Goal: Task Accomplishment & Management: Use online tool/utility

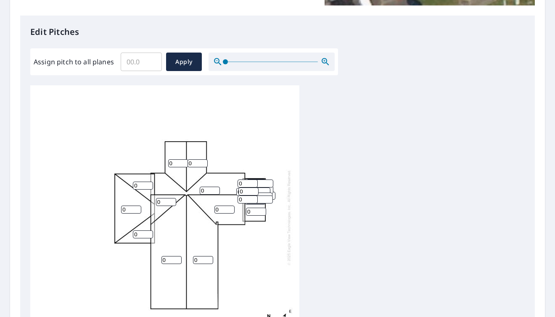
scroll to position [8, 0]
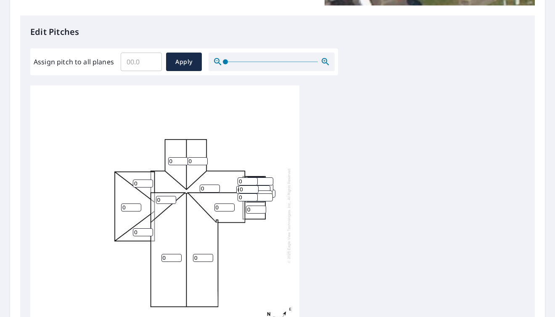
click at [143, 228] on input "0" at bounding box center [143, 232] width 20 height 8
drag, startPoint x: 142, startPoint y: 226, endPoint x: 133, endPoint y: 225, distance: 8.9
click at [133, 228] on input "04" at bounding box center [143, 232] width 20 height 8
type input "4"
click at [137, 180] on input "0" at bounding box center [143, 184] width 20 height 8
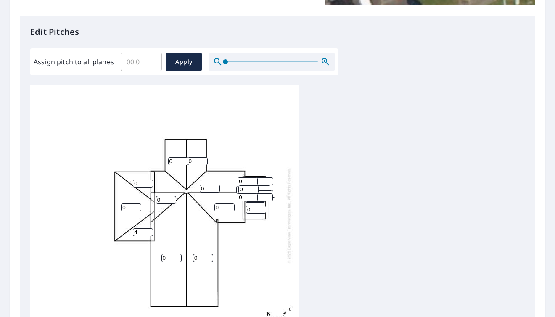
drag, startPoint x: 142, startPoint y: 176, endPoint x: 124, endPoint y: 177, distance: 18.1
click at [124, 177] on div "0 0 0 0 0 0 0 0 4 0 0 0 0 0 0 0 0 0 0 0 0 0 0 0 0 0 0 0" at bounding box center [164, 215] width 269 height 264
type input "4"
click at [130, 203] on input "0" at bounding box center [131, 207] width 20 height 8
drag, startPoint x: 129, startPoint y: 200, endPoint x: 120, endPoint y: 200, distance: 9.3
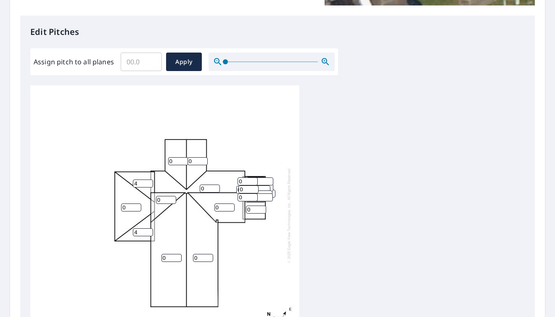
click at [120, 200] on div "0 0 0 0 0 0 0 4 4 0 0 0 0 0 0 0 0 0 0 0 0 0 0 0 0 0 0 0" at bounding box center [164, 215] width 269 height 264
type input "3"
click at [173, 214] on div "0 0 0 3 0 0 0 4 4 0 0 0 0 0 0 0 0 0 0 0 0 0 0 0 0 0 0 0" at bounding box center [164, 215] width 269 height 264
click at [163, 196] on input "0" at bounding box center [166, 200] width 20 height 8
drag, startPoint x: 162, startPoint y: 192, endPoint x: 156, endPoint y: 193, distance: 6.7
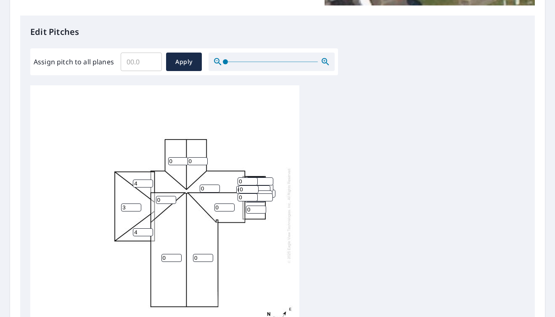
click at [156, 196] on input "0" at bounding box center [166, 200] width 20 height 8
click at [205, 185] on input "0" at bounding box center [210, 189] width 20 height 8
drag, startPoint x: 205, startPoint y: 182, endPoint x: 201, endPoint y: 182, distance: 4.3
click at [201, 185] on input "0" at bounding box center [210, 189] width 20 height 8
type input "10"
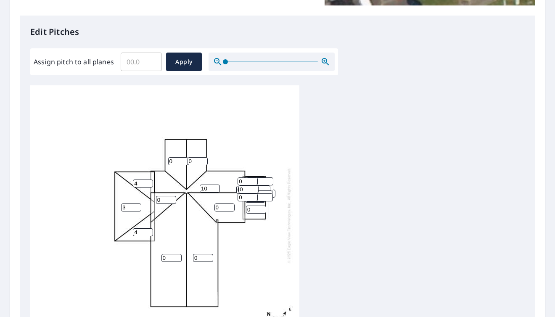
drag, startPoint x: 221, startPoint y: 198, endPoint x: 214, endPoint y: 200, distance: 7.2
click at [214, 203] on input "0" at bounding box center [224, 207] width 20 height 8
type input "10"
drag, startPoint x: 162, startPoint y: 193, endPoint x: 152, endPoint y: 193, distance: 10.1
click at [152, 193] on div "0 0 10 3 10 0 0 4 4 0 0 0 0 0 0 0 0 0 0 0 0 0 0 0 0 0 0 0" at bounding box center [164, 215] width 269 height 264
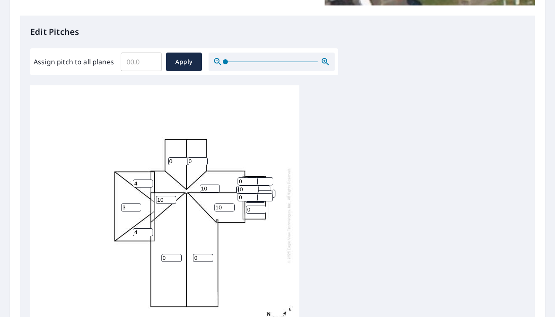
type input "10"
drag, startPoint x: 174, startPoint y: 154, endPoint x: 167, endPoint y: 154, distance: 6.7
click at [167, 154] on div "0 0 10 3 10 0 0 4 4 10 0 0 0 0 0 0 0 0 0 0 0 0 0 0 0 0 0 0" at bounding box center [164, 215] width 269 height 264
type input "10"
drag, startPoint x: 196, startPoint y: 156, endPoint x: 186, endPoint y: 155, distance: 9.7
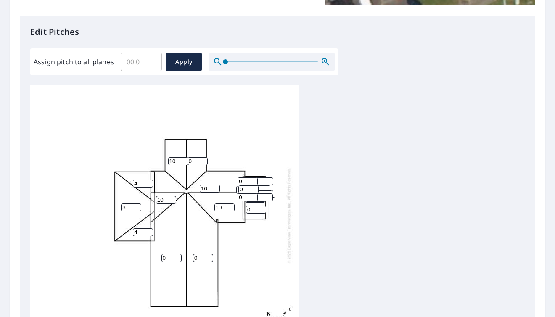
click at [186, 155] on div "0 0 10 3 10 10 0 4 4 10 0 0 0 0 0 0 0 0 0 0 0 0 0 0 0 0 0 0" at bounding box center [164, 215] width 269 height 264
type input "10"
drag, startPoint x: 200, startPoint y: 251, endPoint x: 187, endPoint y: 252, distance: 13.1
click at [187, 252] on div "0 0 10 3 10 10 10 4 4 10 0 0 0 0 0 0 0 0 0 0 0 0 0 0 0 0 0 0" at bounding box center [164, 215] width 269 height 264
type input "8"
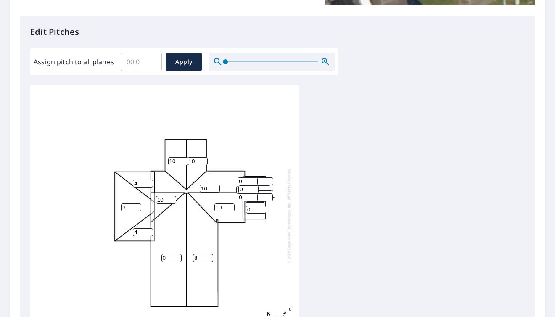
click at [162, 254] on input "0" at bounding box center [171, 258] width 20 height 8
type input "8"
click at [192, 225] on div "8 8 10 3 10 10 10 4 4 10 0 0 0 0 0 0 0 0 0 0 0 0 0 0 0 0 0 0" at bounding box center [164, 215] width 269 height 264
drag, startPoint x: 251, startPoint y: 201, endPoint x: 245, endPoint y: 203, distance: 6.2
click at [245, 203] on div "8 8 10 3 10 10 10 4 4 10 0 0 0 0 0 0 0 0 0 0 0 0 0 0 0 0 0 0" at bounding box center [164, 215] width 269 height 264
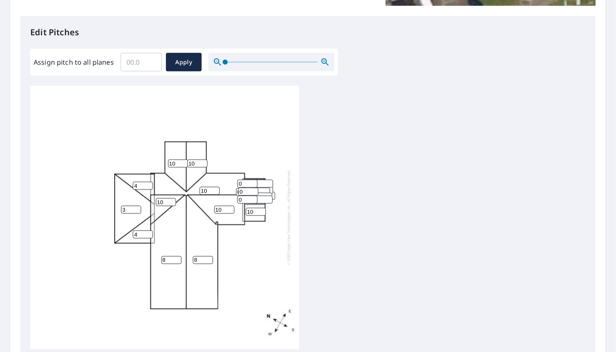
scroll to position [210, 0]
type input "10"
click at [250, 183] on input "1" at bounding box center [248, 184] width 20 height 8
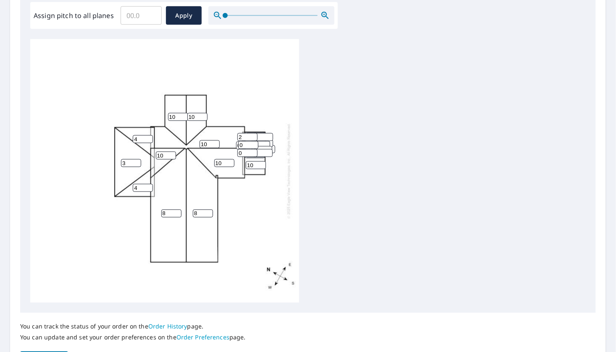
scroll to position [257, 0]
click at [255, 138] on input "1" at bounding box center [248, 137] width 20 height 8
type input "0"
click at [255, 138] on input "0" at bounding box center [248, 137] width 20 height 8
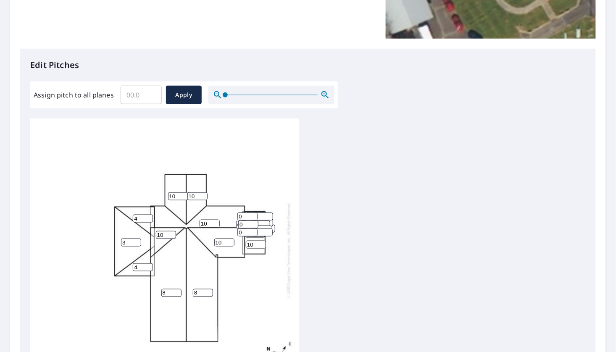
scroll to position [163, 0]
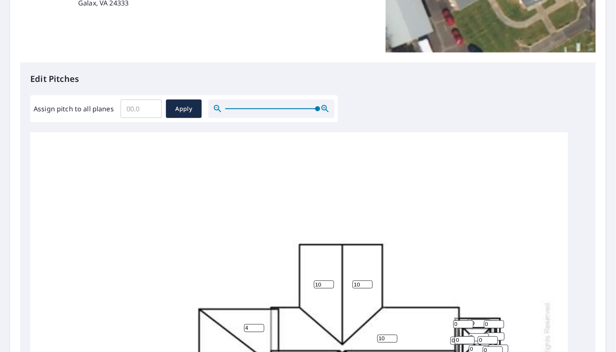
click at [320, 106] on div at bounding box center [272, 109] width 126 height 18
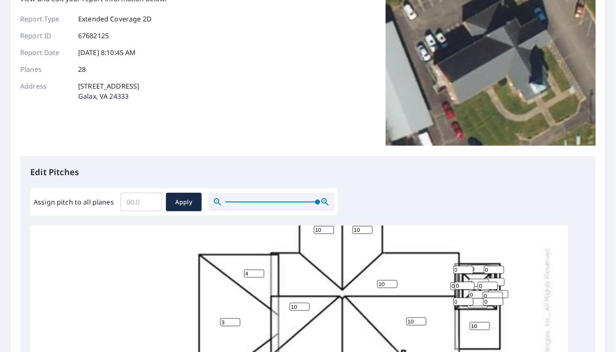
scroll to position [140, 0]
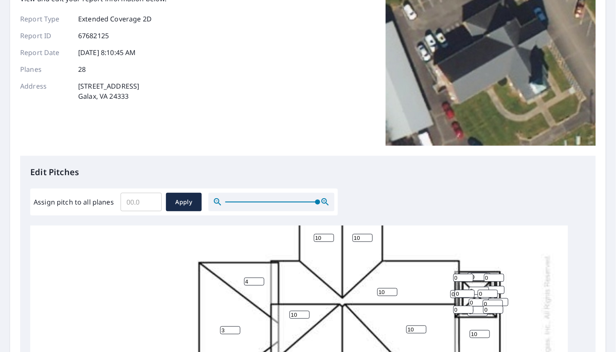
click at [323, 200] on div at bounding box center [272, 202] width 126 height 18
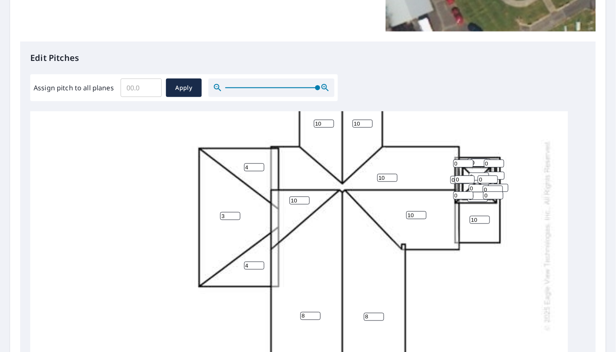
scroll to position [210, 0]
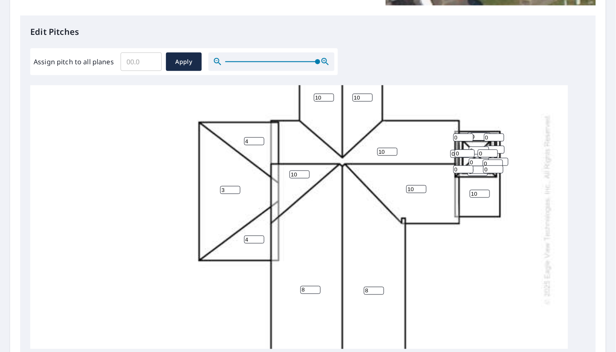
click at [469, 133] on input "0" at bounding box center [478, 136] width 20 height 8
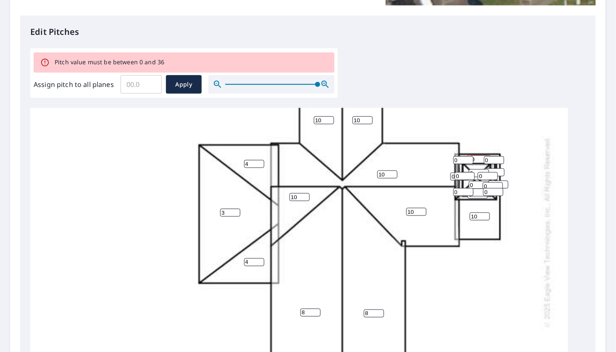
click at [436, 196] on div "8 8 10 3 10 10 10 4 4 10 10 0 0 100 0 0 0 0 0 0 0 0 0 0 0 0 0 0" at bounding box center [299, 232] width 538 height 528
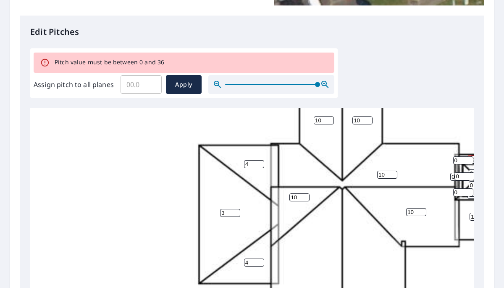
drag, startPoint x: 415, startPoint y: 188, endPoint x: 277, endPoint y: 187, distance: 137.5
click at [277, 187] on div "8 8 10 3 10 10 10 4 4 10 10 0 0 100 0 0 0 0 0 0 0 0 0 0 0 0 0 0" at bounding box center [299, 232] width 538 height 528
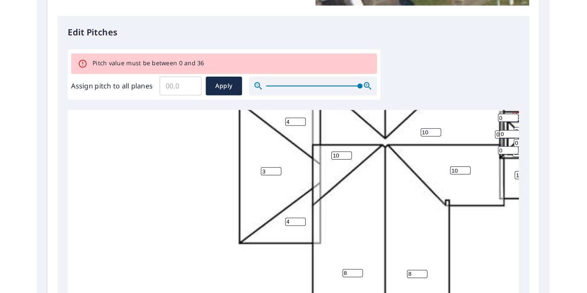
scroll to position [178, 0]
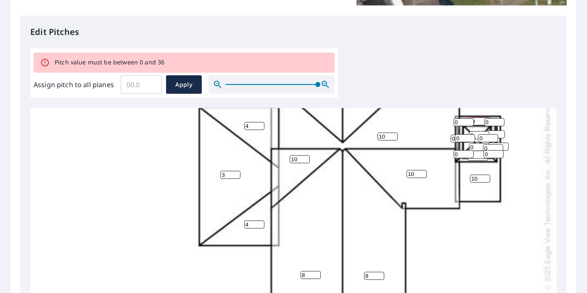
click at [469, 118] on input "100" at bounding box center [478, 121] width 20 height 8
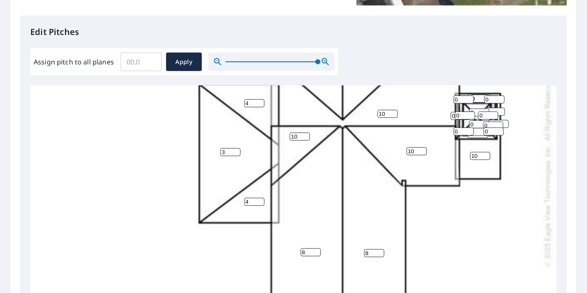
click at [470, 94] on input "10" at bounding box center [478, 98] width 20 height 8
click at [478, 98] on input "0" at bounding box center [481, 99] width 20 height 8
click at [470, 95] on input "10" at bounding box center [478, 98] width 20 height 8
type input "0"
type input "10"
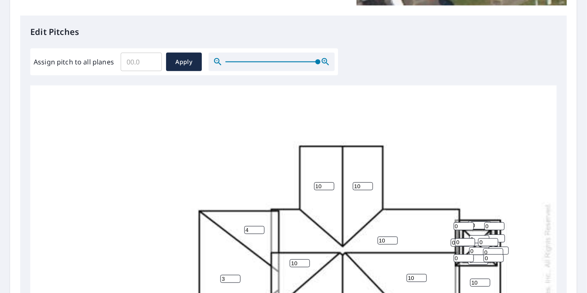
scroll to position [76, 0]
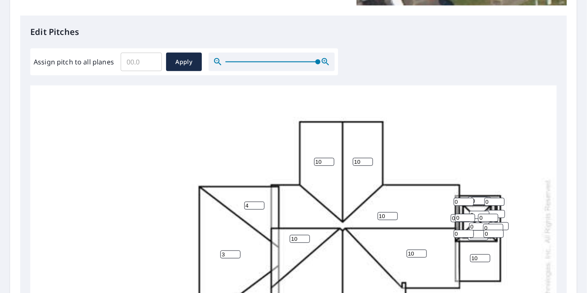
click at [475, 200] on input "0" at bounding box center [481, 201] width 20 height 8
drag, startPoint x: 476, startPoint y: 200, endPoint x: 470, endPoint y: 200, distance: 6.7
click at [470, 200] on div "8 8 10 3 10 10 10 4 4 10 10 0 0 10 0 0 0 0 0 0 0 0 0 0 0 0 0 0" at bounding box center [299, 273] width 538 height 528
type input "4"
click at [459, 203] on input "0" at bounding box center [464, 202] width 20 height 8
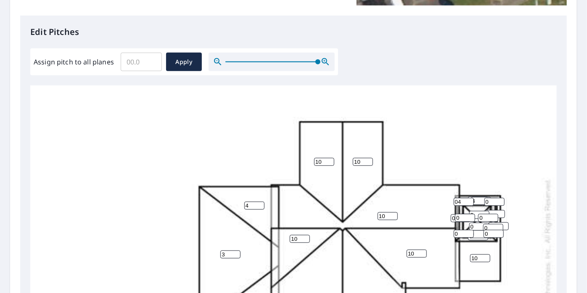
drag, startPoint x: 460, startPoint y: 201, endPoint x: 455, endPoint y: 202, distance: 5.2
click at [455, 202] on input "04" at bounding box center [464, 202] width 20 height 8
type input "4"
drag, startPoint x: 491, startPoint y: 203, endPoint x: 485, endPoint y: 203, distance: 6.3
click at [485, 203] on input "0" at bounding box center [494, 202] width 20 height 8
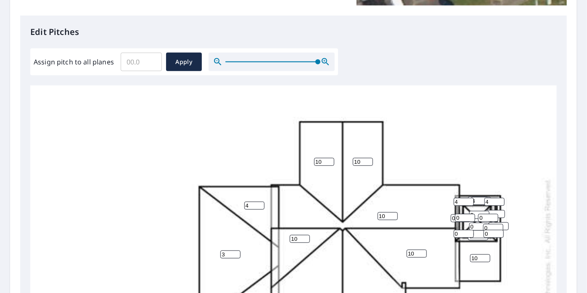
type input "4"
click at [493, 211] on input "0" at bounding box center [495, 214] width 20 height 8
drag, startPoint x: 490, startPoint y: 211, endPoint x: 483, endPoint y: 211, distance: 7.1
click at [483, 211] on div "8 8 10 3 10 10 10 4 4 10 10 0 0 10 0 0 0 0 0 0 0 4 0 0 4 0 4 0" at bounding box center [299, 273] width 538 height 528
type input "4"
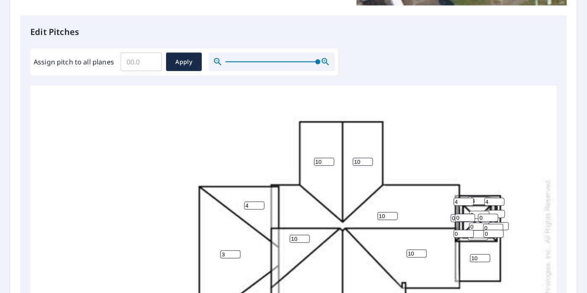
drag, startPoint x: 477, startPoint y: 212, endPoint x: 470, endPoint y: 213, distance: 6.8
click at [470, 213] on div "8 8 10 3 10 10 10 4 4 10 10 0 4 10 0 0 0 0 0 0 0 4 0 0 4 0 4 0" at bounding box center [299, 273] width 538 height 528
type input "4"
click at [464, 216] on input "0" at bounding box center [465, 218] width 20 height 8
drag, startPoint x: 464, startPoint y: 216, endPoint x: 453, endPoint y: 216, distance: 10.9
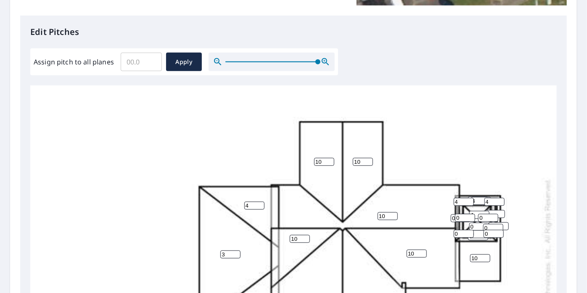
click at [453, 216] on div "8 8 10 3 10 10 10 4 4 10 10 0 4 10 0 0 0 4 0 0 0 4 0 0 4 0 4 0" at bounding box center [299, 273] width 538 height 528
type input "4"
click at [452, 217] on input "0" at bounding box center [461, 218] width 20 height 8
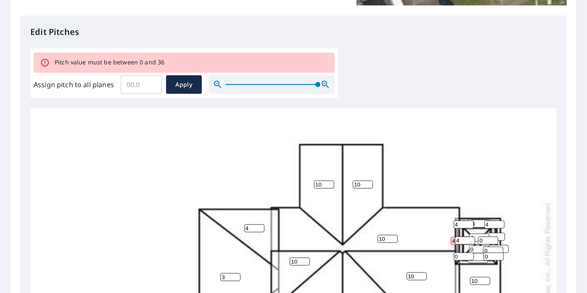
click at [453, 238] on input "40" at bounding box center [461, 241] width 20 height 8
click at [457, 240] on div "8 8 10 3 10 10 10 4 4 10 10 0 4 10 40 0 0 4 0 0 0 4 0 4 4 0 4 0" at bounding box center [299, 296] width 538 height 528
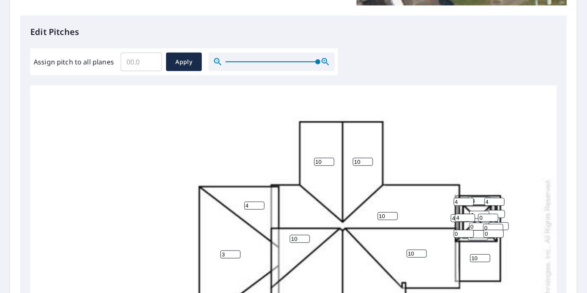
type input "4"
click at [479, 217] on input "0" at bounding box center [488, 218] width 20 height 8
type input "4"
click at [472, 227] on input "0" at bounding box center [479, 226] width 20 height 8
drag, startPoint x: 475, startPoint y: 226, endPoint x: 467, endPoint y: 226, distance: 7.6
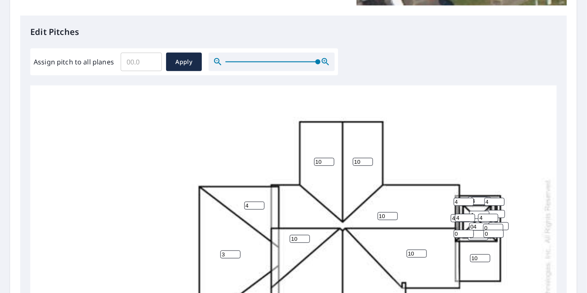
click at [467, 226] on div "8 8 10 3 10 10 10 4 4 10 10 0 4 10 4 0 0 4 04 4 0 4 0 4 4 0 4 0" at bounding box center [299, 273] width 538 height 528
type input "4"
click at [474, 232] on input "0" at bounding box center [480, 234] width 20 height 8
drag, startPoint x: 475, startPoint y: 232, endPoint x: 470, endPoint y: 232, distance: 5.1
click at [470, 232] on div "8 8 10 3 10 10 10 4 4 10 10 0 4 10 4 0 0 4 4 4 0 4 0 4 4 0 4 0" at bounding box center [299, 273] width 538 height 528
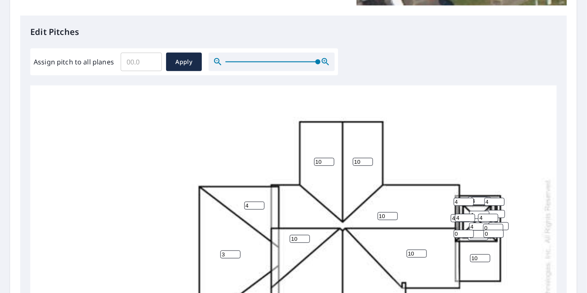
type input "4"
click at [457, 232] on input "0" at bounding box center [464, 234] width 20 height 8
drag, startPoint x: 462, startPoint y: 232, endPoint x: 453, endPoint y: 232, distance: 9.3
click at [453, 232] on div "8 8 10 3 10 10 10 4 4 10 10 0 4 10 4 0 0 4 4 4 0 4 4 4 4 0 4 0" at bounding box center [299, 273] width 538 height 528
type input "4"
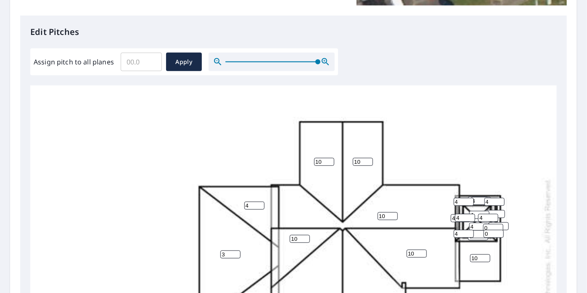
drag, startPoint x: 488, startPoint y: 226, endPoint x: 483, endPoint y: 226, distance: 5.5
click at [483, 226] on div "8 8 10 3 10 10 10 4 4 10 10 0 4 10 4 0 0 4 4 4 0 4 4 4 4 0 4 4" at bounding box center [299, 273] width 538 height 528
type input "4"
click at [484, 232] on input "0" at bounding box center [493, 234] width 20 height 8
type input "4"
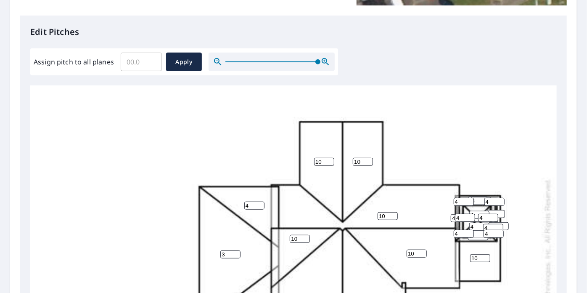
click at [504, 223] on input "1" at bounding box center [498, 226] width 20 height 8
click at [504, 223] on input "2" at bounding box center [498, 226] width 20 height 8
click at [504, 223] on input "3" at bounding box center [498, 226] width 20 height 8
click at [504, 228] on input "2" at bounding box center [498, 226] width 20 height 8
click at [504, 228] on input "1" at bounding box center [498, 226] width 20 height 8
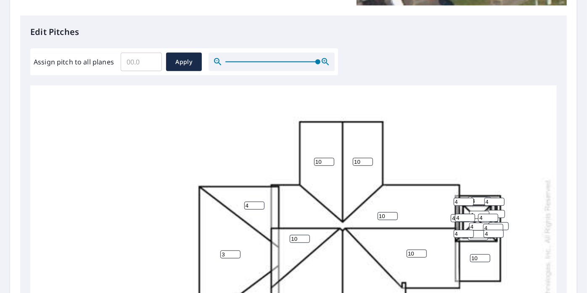
click at [504, 228] on input "0" at bounding box center [498, 226] width 20 height 8
click at [504, 227] on input "0" at bounding box center [498, 226] width 20 height 8
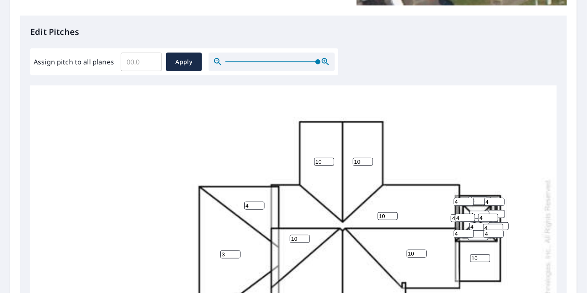
click at [504, 224] on input "1" at bounding box center [498, 226] width 20 height 8
click at [504, 224] on input "2" at bounding box center [498, 226] width 20 height 8
click at [504, 224] on input "3" at bounding box center [498, 226] width 20 height 8
type input "4"
click at [504, 224] on input "4" at bounding box center [498, 226] width 20 height 8
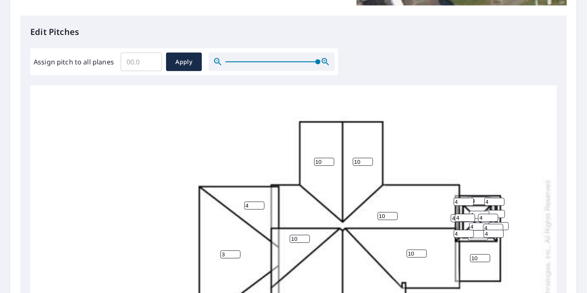
click at [470, 238] on input "0" at bounding box center [478, 236] width 20 height 8
drag, startPoint x: 470, startPoint y: 238, endPoint x: 475, endPoint y: 238, distance: 5.1
click at [475, 238] on input "0" at bounding box center [478, 236] width 20 height 8
type input "4"
click at [507, 250] on div "8 8 10 3 10 10 10 4 4 10 10 4 4 10 4 4 0 4 4 4 4 4 4 4 4 4 4 4" at bounding box center [299, 273] width 538 height 528
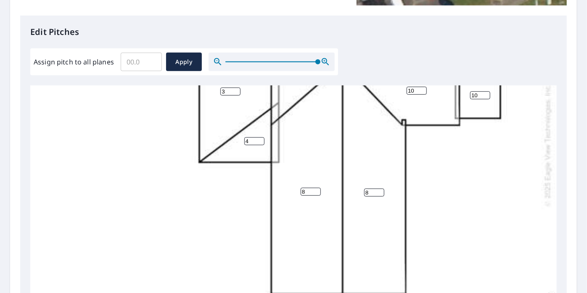
scroll to position [195, 0]
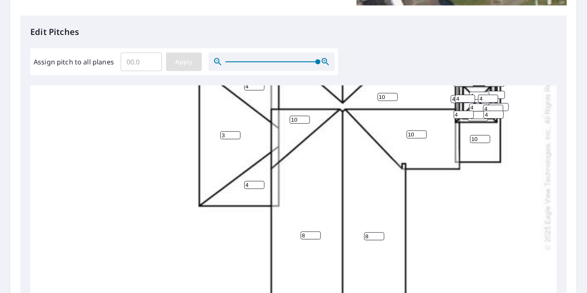
click at [189, 61] on span "Apply" at bounding box center [184, 62] width 22 height 11
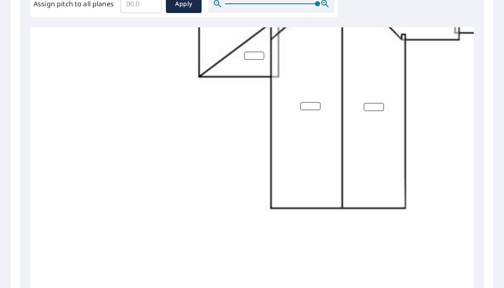
scroll to position [383, 0]
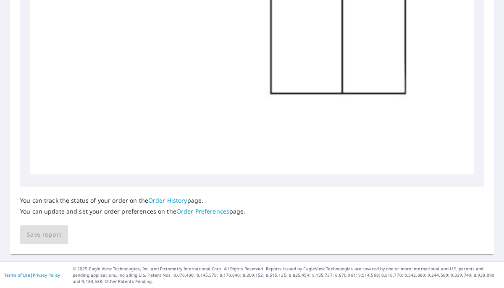
click at [174, 201] on link "Order History" at bounding box center [167, 200] width 39 height 8
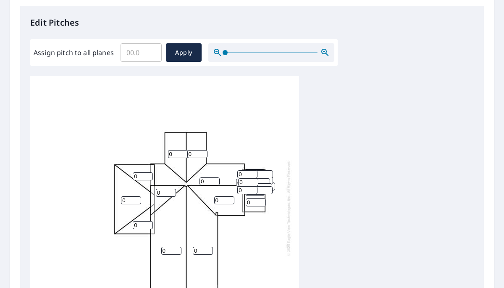
scroll to position [229, 0]
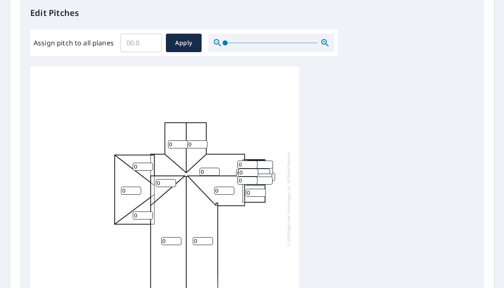
drag, startPoint x: 173, startPoint y: 142, endPoint x: 161, endPoint y: 145, distance: 11.6
click at [161, 145] on div "0 0 0 0 0 0 0 0 0 0 0 0 0 0 0 0 0 0 0 0 0 0 0 0 0 0 0 0" at bounding box center [164, 198] width 269 height 264
type input "10"
drag, startPoint x: 200, startPoint y: 143, endPoint x: 185, endPoint y: 145, distance: 14.9
click at [185, 145] on div "0 0 0 0 0 10 0 0 0 0 0 0 0 0 0 0 0 0 0 0 0 0 0 0 0 0 0 0" at bounding box center [164, 198] width 269 height 264
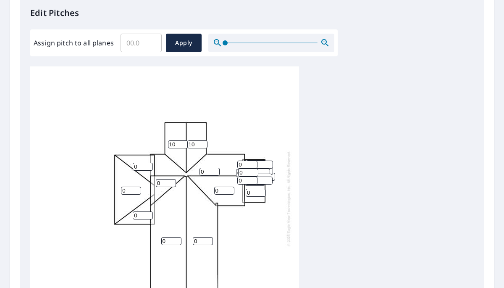
type input "10"
drag, startPoint x: 203, startPoint y: 171, endPoint x: 198, endPoint y: 171, distance: 4.6
click at [198, 171] on div "0 0 0 0 0 10 10 0 0 0 0 0 0 0 0 0 0 0 0 0 0 0 0 0 0 0 0 0" at bounding box center [164, 198] width 269 height 264
type input "10"
drag, startPoint x: 219, startPoint y: 189, endPoint x: 212, endPoint y: 192, distance: 7.2
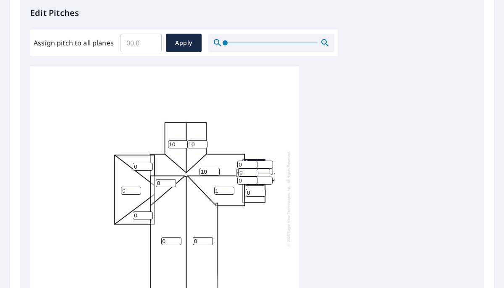
click at [212, 192] on div "0 0 10 0 1 10 10 0 0 0 0 0 0 0 0 0 0 0 0 0 0 0 0 0 0 0 0 0" at bounding box center [164, 198] width 269 height 264
drag, startPoint x: 223, startPoint y: 189, endPoint x: 211, endPoint y: 190, distance: 11.8
click at [211, 190] on div "0 0 10 0 01 10 10 0 0 0 0 0 0 0 0 0 0 0 0 0 0 0 0 0 0 0 0 0" at bounding box center [164, 198] width 269 height 264
type input "10"
drag, startPoint x: 161, startPoint y: 182, endPoint x: 152, endPoint y: 182, distance: 9.2
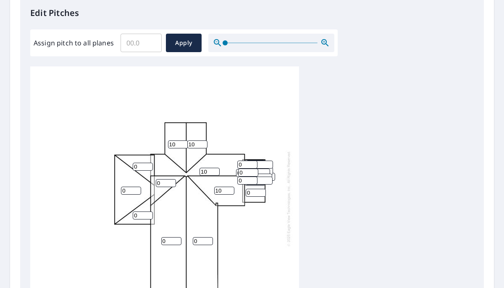
click at [152, 182] on div "0 0 10 0 10 10 10 0 0 0 0 0 0 0 0 0 0 0 0 0 0 0 0 0 0 0 0 0" at bounding box center [164, 198] width 269 height 264
drag, startPoint x: 164, startPoint y: 182, endPoint x: 153, endPoint y: 184, distance: 11.4
click at [153, 184] on div "0 0 10 0 10 10 10 0 0 1 0 0 0 0 0 0 0 0 0 0 0 0 0 0 0 0 0 0" at bounding box center [164, 198] width 269 height 264
drag, startPoint x: 165, startPoint y: 182, endPoint x: 155, endPoint y: 182, distance: 10.1
click at [155, 182] on div "0 0 10 0 10 10 10 0 0 01 0 0 0 0 0 0 0 0 0 0 0 0 0 0 0 0 0 0" at bounding box center [164, 198] width 269 height 264
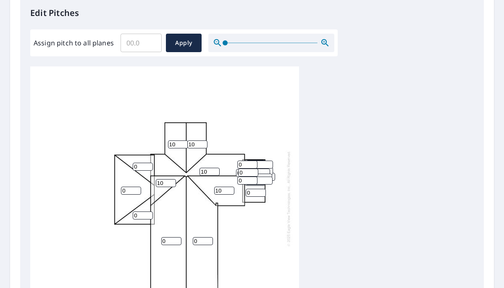
type input "10"
drag, startPoint x: 164, startPoint y: 242, endPoint x: 158, endPoint y: 242, distance: 5.5
click at [158, 242] on div "0 0 10 0 10 10 10 0 0 10 0 0 0 0 0 0 0 0 0 0 0 0 0 0 0 0 0 0" at bounding box center [164, 198] width 269 height 264
type input "8"
drag, startPoint x: 198, startPoint y: 241, endPoint x: 191, endPoint y: 241, distance: 6.7
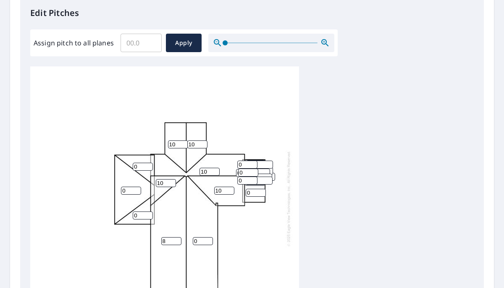
click at [191, 241] on div "8 0 10 0 10 10 10 0 0 10 0 0 0 0 0 0 0 0 0 0 0 0 0 0 0 0 0 0" at bounding box center [164, 198] width 269 height 264
type input "8"
click at [246, 231] on div "8 8 10 0 10 10 10 0 0 10 0 0 0 0 0 0 0 0 0 0 0 0 0 0 0 0 0 0" at bounding box center [164, 198] width 269 height 264
click at [139, 165] on input "0" at bounding box center [143, 167] width 20 height 8
drag, startPoint x: 139, startPoint y: 165, endPoint x: 132, endPoint y: 166, distance: 7.3
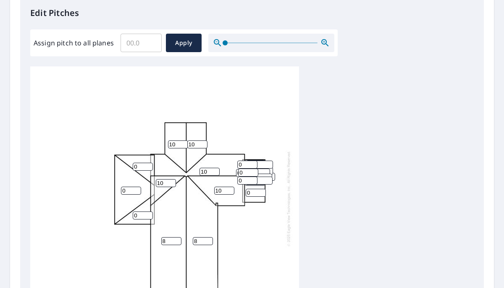
click at [132, 166] on div "8 8 10 0 10 10 10 0 0 10 0 0 0 0 0 0 0 0 0 0 0 0 0 0 0 0 0 0" at bounding box center [164, 198] width 269 height 264
type input "4"
drag, startPoint x: 126, startPoint y: 190, endPoint x: 120, endPoint y: 192, distance: 5.7
click at [120, 192] on div "8 8 10 0 10 10 10 4 0 10 0 0 0 0 0 0 0 0 0 0 0 0 0 0 0 0 0 0" at bounding box center [164, 198] width 269 height 264
type input "3"
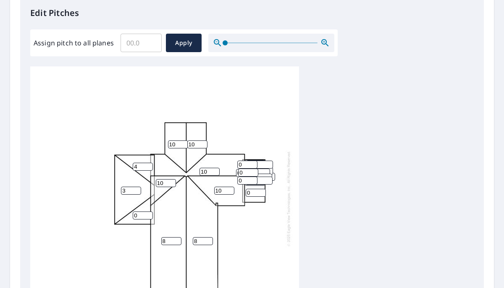
drag, startPoint x: 140, startPoint y: 215, endPoint x: 132, endPoint y: 215, distance: 7.6
click at [132, 215] on div "8 8 10 3 10 10 10 4 0 10 0 0 0 0 0 0 0 0 0 0 0 0 0 0 0 0 0 0" at bounding box center [164, 198] width 269 height 264
type input "4"
click at [257, 223] on div "8 8 10 3 10 10 10 4 4 10 0 0 0 0 0 0 0 0 0 0 0 0 0 0 0 0 0 0" at bounding box center [164, 198] width 269 height 264
drag, startPoint x: 255, startPoint y: 193, endPoint x: 247, endPoint y: 193, distance: 8.0
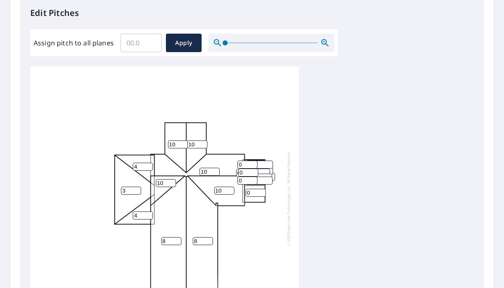
click at [247, 193] on input "0" at bounding box center [256, 193] width 20 height 8
type input "10"
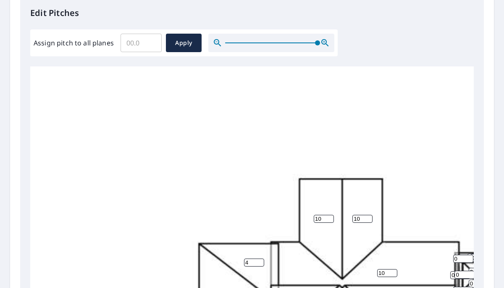
drag, startPoint x: 227, startPoint y: 43, endPoint x: 350, endPoint y: 41, distance: 123.2
click at [347, 37] on div "Edit Pitches Assign pitch to all planes ​ Apply 8 8 10 3 10 10 10 4 4 10 10 0 0…" at bounding box center [252, 169] width 464 height 344
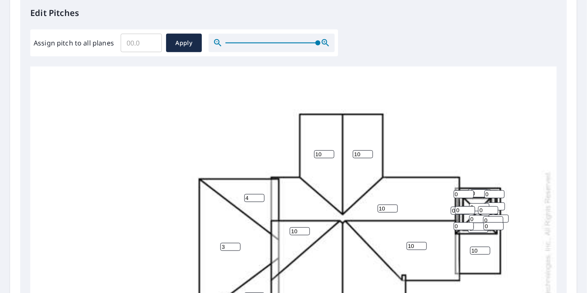
scroll to position [76, 0]
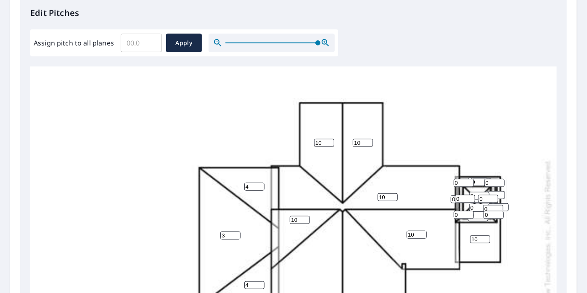
click at [470, 177] on input "0" at bounding box center [478, 181] width 20 height 8
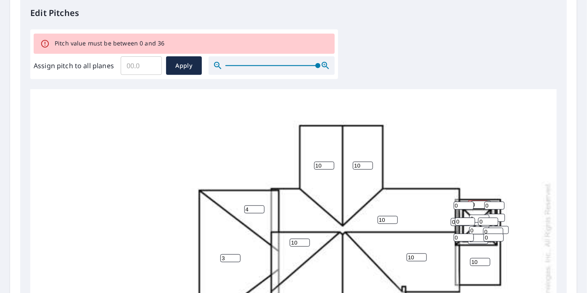
click at [470, 200] on input "100" at bounding box center [478, 204] width 20 height 8
drag, startPoint x: 470, startPoint y: 200, endPoint x: 479, endPoint y: 199, distance: 8.8
click at [479, 200] on input "100" at bounding box center [478, 204] width 20 height 8
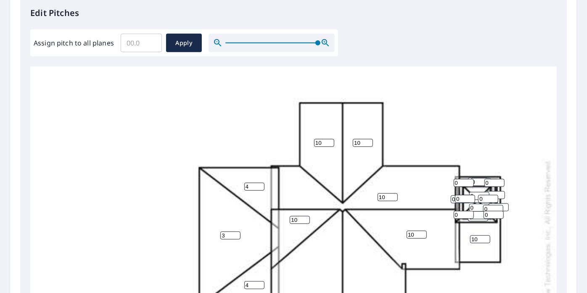
type input "10"
click at [491, 150] on div "8 8 10 3 10 10 10 4 4 10 10 0 0 10 0 0 0 0 0 0 0 0 0 0 0 0 0 0" at bounding box center [299, 254] width 538 height 528
drag, startPoint x: 480, startPoint y: 180, endPoint x: 466, endPoint y: 182, distance: 14.0
click at [466, 182] on div "8 8 10 3 10 10 10 4 4 10 10 0 0 10 0 0 0 0 0 0 0 0 0 0 0 0 0 0" at bounding box center [299, 254] width 538 height 528
type input "4"
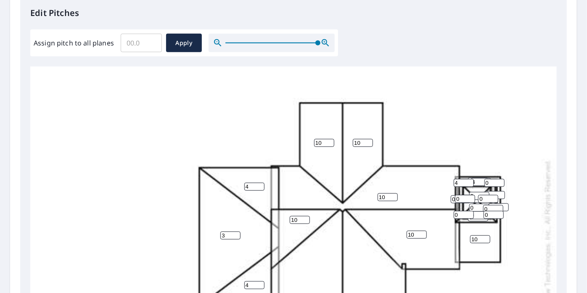
drag, startPoint x: 465, startPoint y: 182, endPoint x: 446, endPoint y: 182, distance: 18.9
click at [446, 182] on div "8 8 10 3 10 10 10 4 4 10 10 0 0 10 0 0 0 0 0 0 0 4 0 0 0 0 4 0" at bounding box center [299, 254] width 538 height 528
type input "4"
drag, startPoint x: 492, startPoint y: 182, endPoint x: 483, endPoint y: 182, distance: 8.4
click at [483, 182] on div "8 8 10 3 10 10 10 4 4 10 10 0 0 10 0 0 0 0 0 0 0 4 0 0 0 0 4 0" at bounding box center [299, 254] width 538 height 528
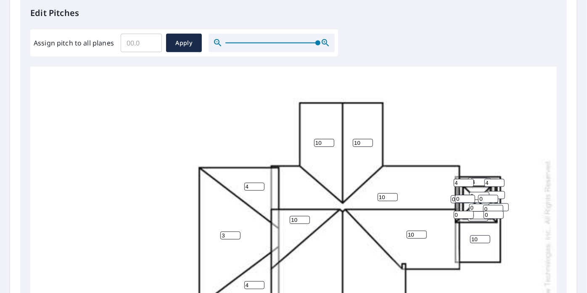
type input "4"
drag, startPoint x: 491, startPoint y: 192, endPoint x: 482, endPoint y: 193, distance: 9.3
click at [482, 193] on div "8 8 10 3 10 10 10 4 4 10 10 0 0 10 0 0 0 0 0 0 0 4 0 0 4 0 4 0" at bounding box center [299, 254] width 538 height 528
type input "4"
drag, startPoint x: 478, startPoint y: 194, endPoint x: 465, endPoint y: 193, distance: 12.6
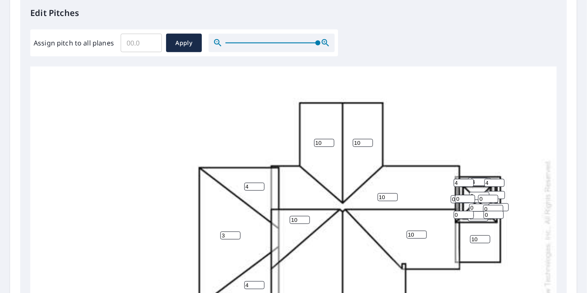
click at [465, 193] on div "8 8 10 3 10 10 10 4 4 10 10 0 4 10 0 0 0 0 0 0 0 4 0 0 4 0 4 0" at bounding box center [299, 254] width 538 height 528
type input "4"
drag, startPoint x: 463, startPoint y: 197, endPoint x: 457, endPoint y: 197, distance: 6.7
click at [457, 197] on input "4" at bounding box center [465, 199] width 20 height 8
type input "4"
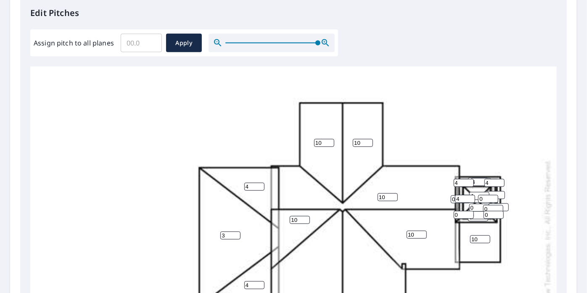
drag, startPoint x: 453, startPoint y: 199, endPoint x: 449, endPoint y: 199, distance: 4.6
click at [449, 199] on div "8 8 10 3 10 10 10 4 4 10 10 0 4 10 0 0 0 4 0 0 0 4 0 4 4 0 4 0" at bounding box center [299, 254] width 538 height 528
click at [451, 198] on input "0" at bounding box center [461, 199] width 20 height 8
type input "4"
click at [479, 198] on input "0" at bounding box center [488, 199] width 20 height 8
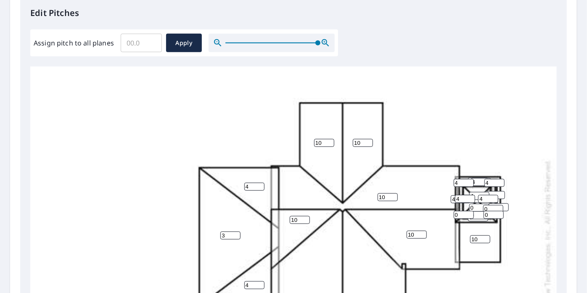
type input "4"
drag, startPoint x: 478, startPoint y: 206, endPoint x: 466, endPoint y: 206, distance: 11.4
click at [466, 206] on div "8 8 10 3 10 10 10 4 4 10 10 0 4 10 4 0 0 4 0 4 0 4 0 4 4 0 4 0" at bounding box center [299, 254] width 538 height 528
type input "4"
drag, startPoint x: 488, startPoint y: 207, endPoint x: 483, endPoint y: 208, distance: 4.7
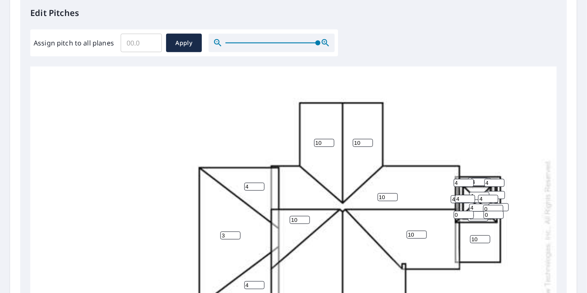
click at [483, 208] on input "0" at bounding box center [493, 209] width 20 height 8
type input "4"
drag, startPoint x: 487, startPoint y: 212, endPoint x: 481, endPoint y: 213, distance: 5.9
click at [481, 213] on div "8 8 10 3 10 10 10 4 4 10 10 0 4 10 4 0 0 4 4 4 4 4 0 4 4 0 4 0" at bounding box center [299, 254] width 538 height 528
type input "4"
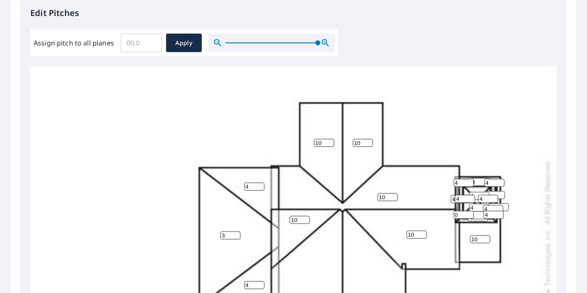
drag, startPoint x: 499, startPoint y: 203, endPoint x: 486, endPoint y: 203, distance: 13.9
click at [486, 203] on div "8 8 10 3 10 10 10 4 4 10 10 0 4 10 4 0 0 4 4 4 4 4 0 4 4 4 4 0" at bounding box center [299, 254] width 538 height 528
type input "4"
drag, startPoint x: 462, startPoint y: 212, endPoint x: 450, endPoint y: 212, distance: 11.8
click at [450, 212] on div "8 8 10 3 10 10 10 4 4 10 10 4 4 10 4 0 0 4 4 4 4 4 0 4 4 4 4 0" at bounding box center [299, 254] width 538 height 528
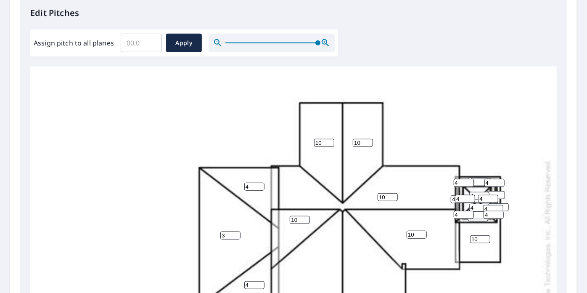
type input "4"
drag, startPoint x: 478, startPoint y: 214, endPoint x: 464, endPoint y: 214, distance: 13.5
click at [464, 214] on div "8 8 10 3 10 10 10 4 4 10 10 4 4 10 4 0 0 4 4 4 4 4 0 4 4 4 4 4" at bounding box center [299, 254] width 538 height 528
type input "4"
click at [469, 217] on input "4" at bounding box center [464, 215] width 20 height 8
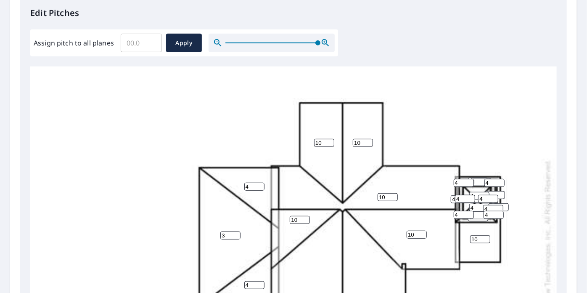
click at [472, 219] on input "0" at bounding box center [478, 217] width 20 height 8
drag, startPoint x: 475, startPoint y: 218, endPoint x: 467, endPoint y: 217, distance: 8.4
click at [467, 217] on div "8 8 10 3 10 10 10 4 4 10 10 4 4 10 4 0 0 4 4 4 4 4 4 4 4 4 4 4" at bounding box center [299, 254] width 538 height 528
click at [471, 219] on input "0" at bounding box center [478, 217] width 20 height 8
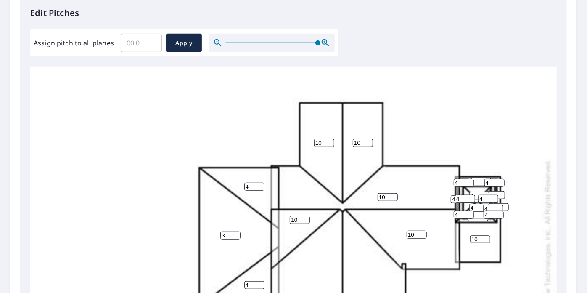
click at [467, 219] on div "8 8 10 3 10 10 10 4 4 10 10 4 4 10 4 0 0 4 4 4 4 4 4 4 4 4 4 4" at bounding box center [299, 254] width 538 height 528
type input "4"
click at [504, 228] on div "8 8 10 3 10 10 10 4 4 10 10 4 4 10 4 4 0 4 4 4 4 4 4 4 4 4 4 4" at bounding box center [299, 254] width 538 height 528
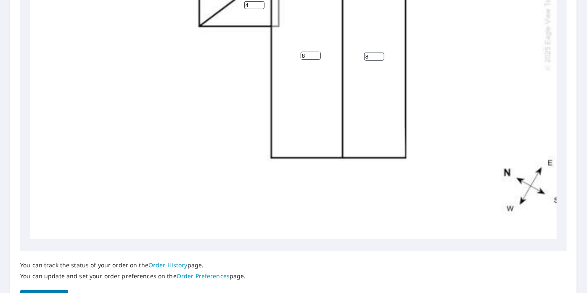
scroll to position [372, 0]
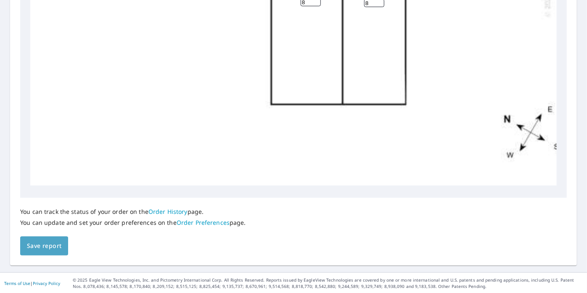
click at [48, 249] on span "Save report" at bounding box center [44, 245] width 34 height 11
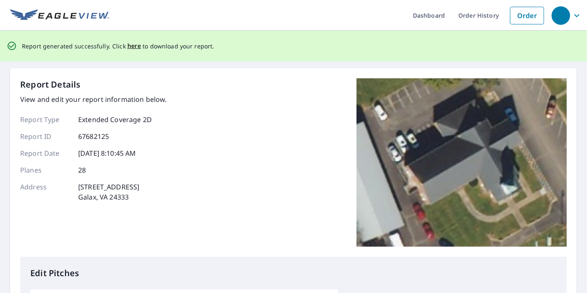
scroll to position [0, 0]
click at [132, 47] on span "here" at bounding box center [134, 46] width 14 height 11
